Goal: Task Accomplishment & Management: Complete application form

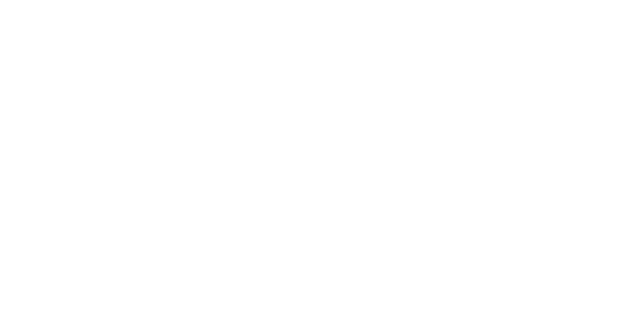
select select
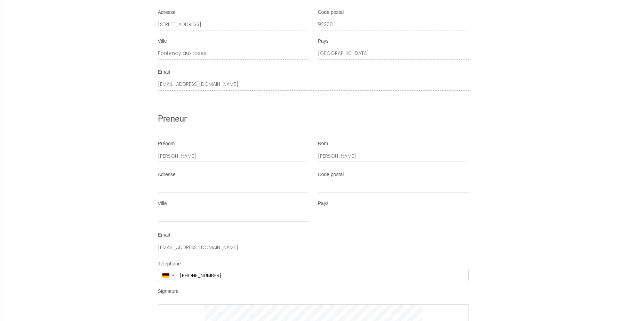
scroll to position [1602, 0]
click at [168, 222] on input "Ville" at bounding box center [233, 215] width 151 height 13
click at [172, 193] on input "Adresse" at bounding box center [233, 186] width 151 height 13
click at [333, 193] on input "Code postal" at bounding box center [393, 186] width 151 height 13
click at [230, 222] on input "Ville" at bounding box center [233, 215] width 151 height 13
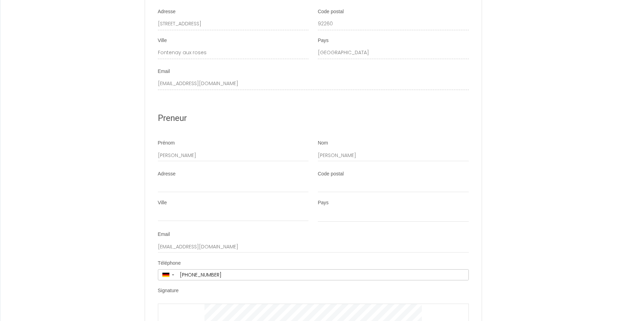
click at [340, 211] on div "Pays [GEOGRAPHIC_DATA] [GEOGRAPHIC_DATA] [GEOGRAPHIC_DATA] [GEOGRAPHIC_DATA] [G…" at bounding box center [393, 211] width 151 height 23
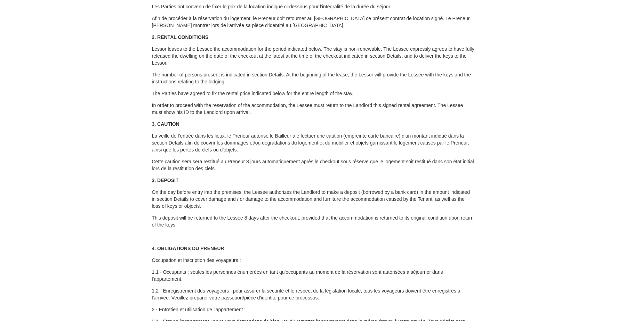
scroll to position [220, 0]
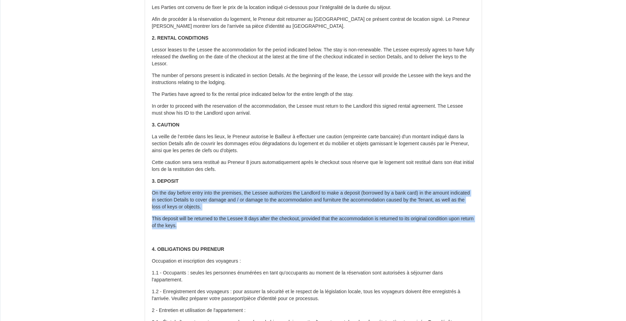
drag, startPoint x: 152, startPoint y: 192, endPoint x: 205, endPoint y: 226, distance: 63.2
copy div "On the day before entry into the premises, the Lessee authorizes the Landlord t…"
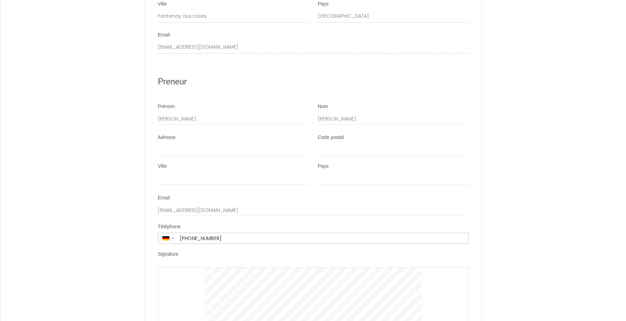
scroll to position [1648, 0]
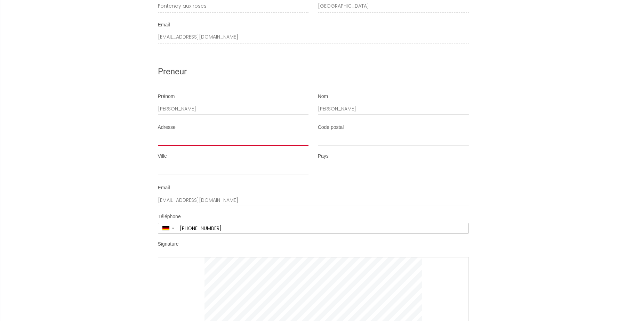
click at [198, 146] on input "Adresse" at bounding box center [233, 140] width 151 height 13
click at [328, 145] on input "Code postal" at bounding box center [393, 140] width 151 height 13
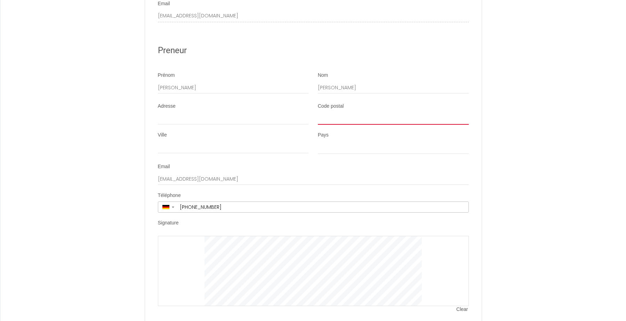
scroll to position [1720, 0]
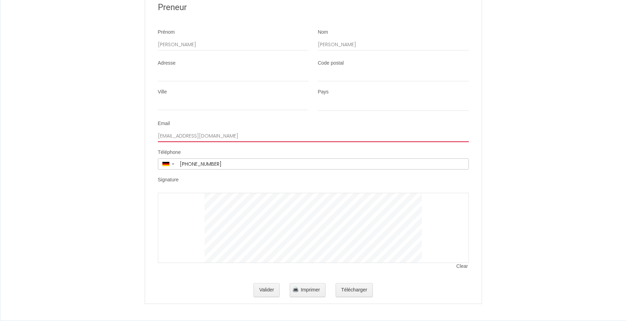
click at [223, 135] on input "[EMAIL_ADDRESS][DOMAIN_NAME]" at bounding box center [313, 136] width 311 height 13
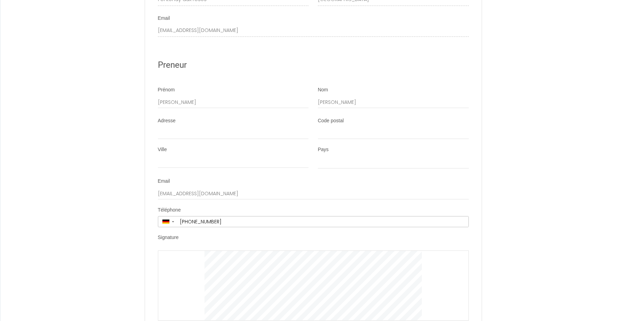
scroll to position [1655, 0]
click at [224, 107] on input "[PERSON_NAME]" at bounding box center [233, 102] width 151 height 13
click at [320, 104] on input "[PERSON_NAME]" at bounding box center [393, 102] width 151 height 13
click at [256, 137] on input "Adresse" at bounding box center [233, 133] width 151 height 13
click at [340, 137] on input "Code postal" at bounding box center [393, 133] width 151 height 13
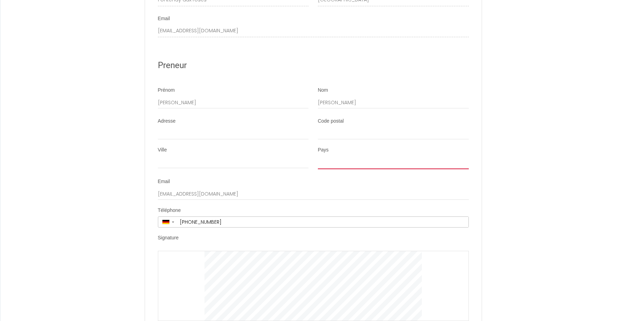
click at [321, 167] on select "[GEOGRAPHIC_DATA] [GEOGRAPHIC_DATA] [GEOGRAPHIC_DATA] [GEOGRAPHIC_DATA] [GEOGRA…" at bounding box center [393, 162] width 151 height 13
click at [283, 169] on input "Ville" at bounding box center [233, 162] width 151 height 13
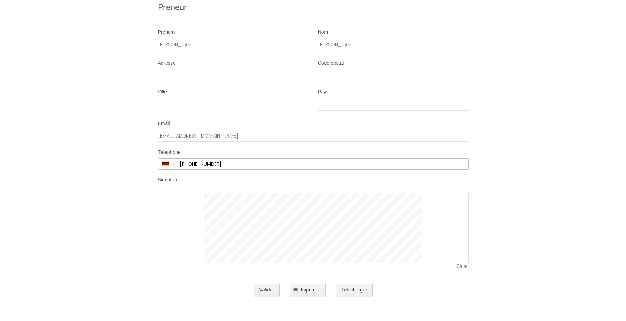
scroll to position [1720, 0]
